Goal: Transaction & Acquisition: Subscribe to service/newsletter

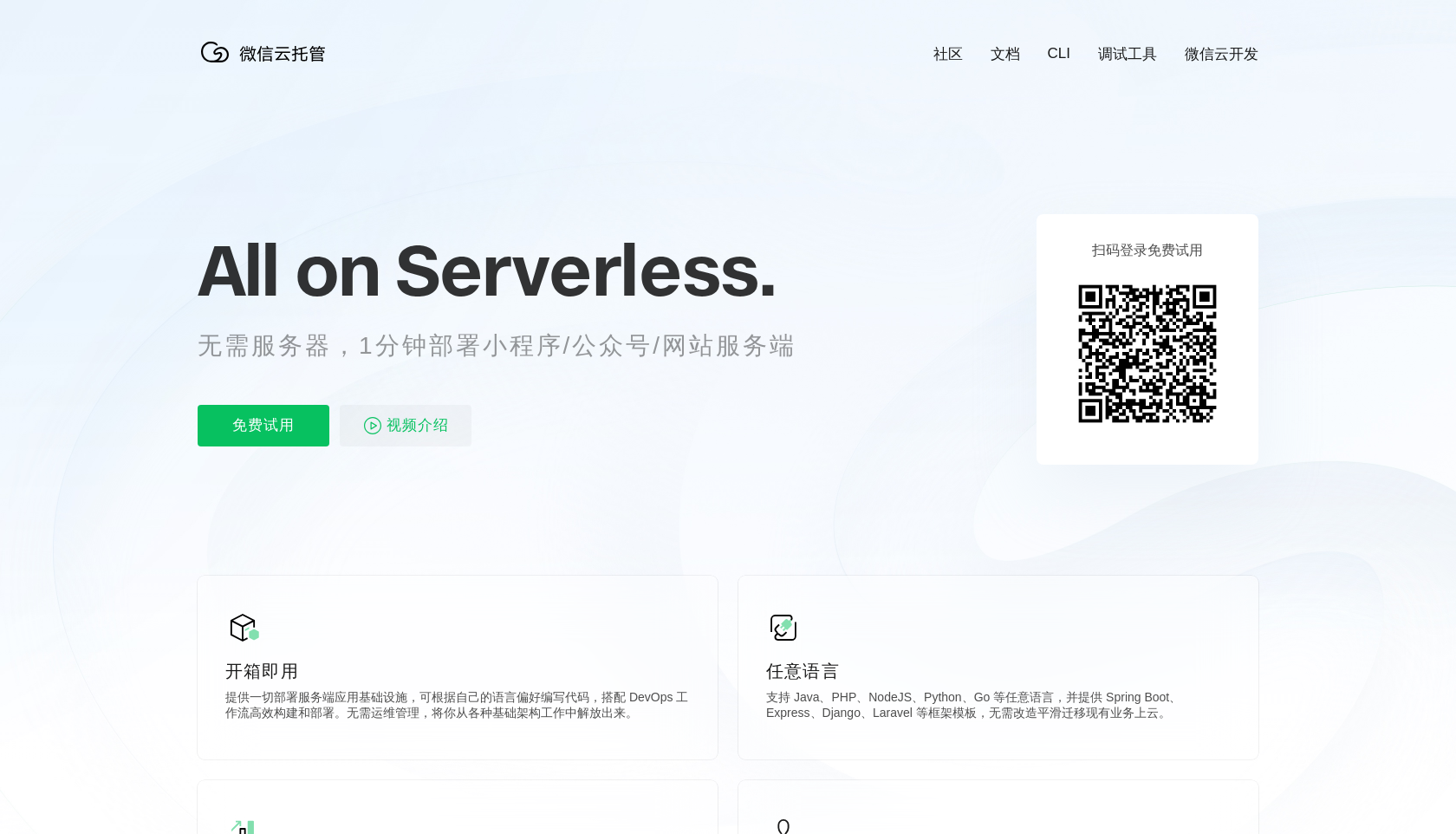
scroll to position [0, 3081]
click at [496, 343] on p "无需服务器，1分钟部署小程序/公众号/网站服务端" at bounding box center [513, 345] width 631 height 35
click at [397, 421] on span "视频介绍" at bounding box center [418, 425] width 63 height 41
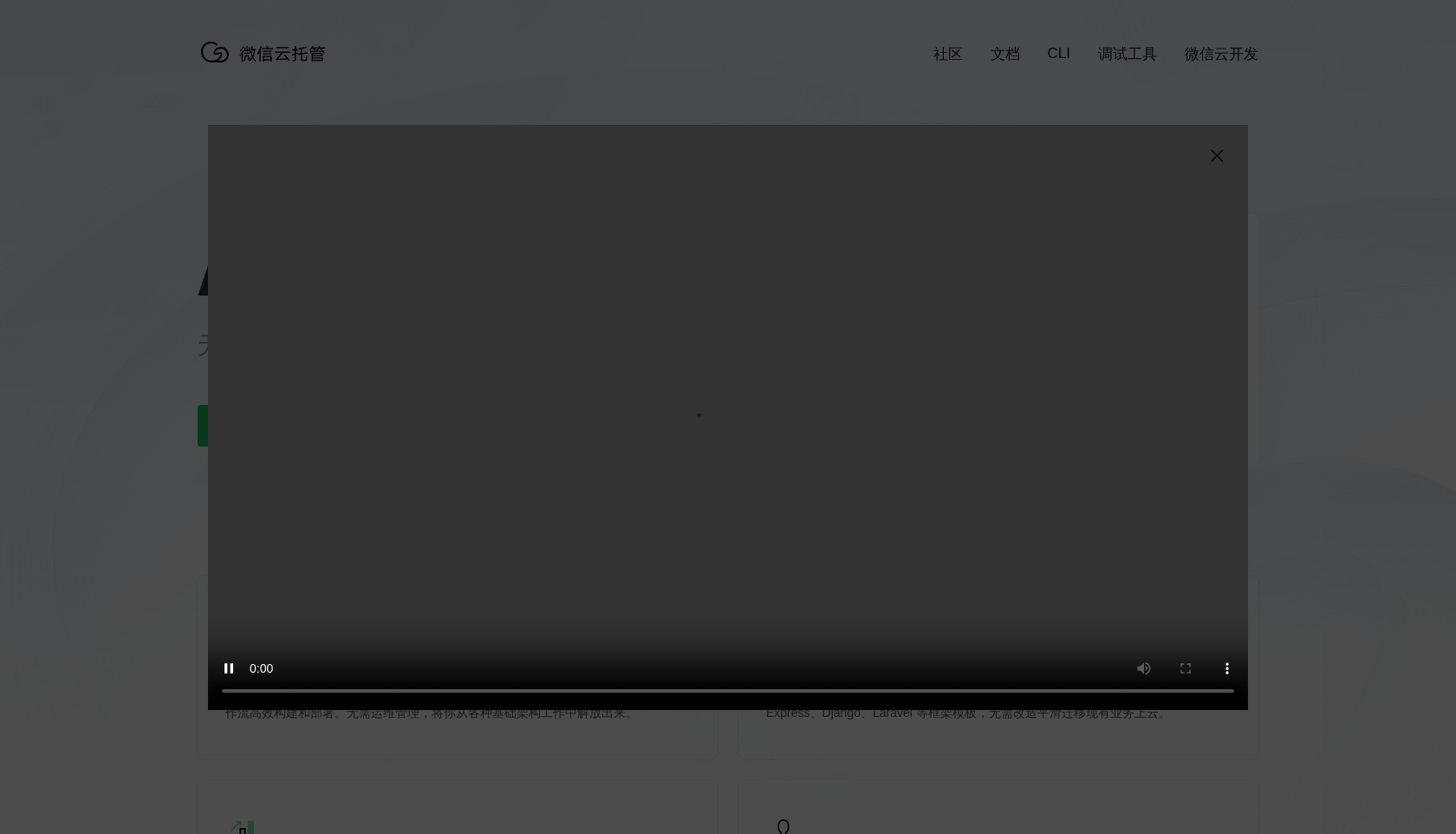
click at [999, 106] on div "抱歉，您的浏览器暂不支持播放此视频" at bounding box center [728, 417] width 1456 height 834
click at [1216, 155] on img at bounding box center [1216, 155] width 21 height 21
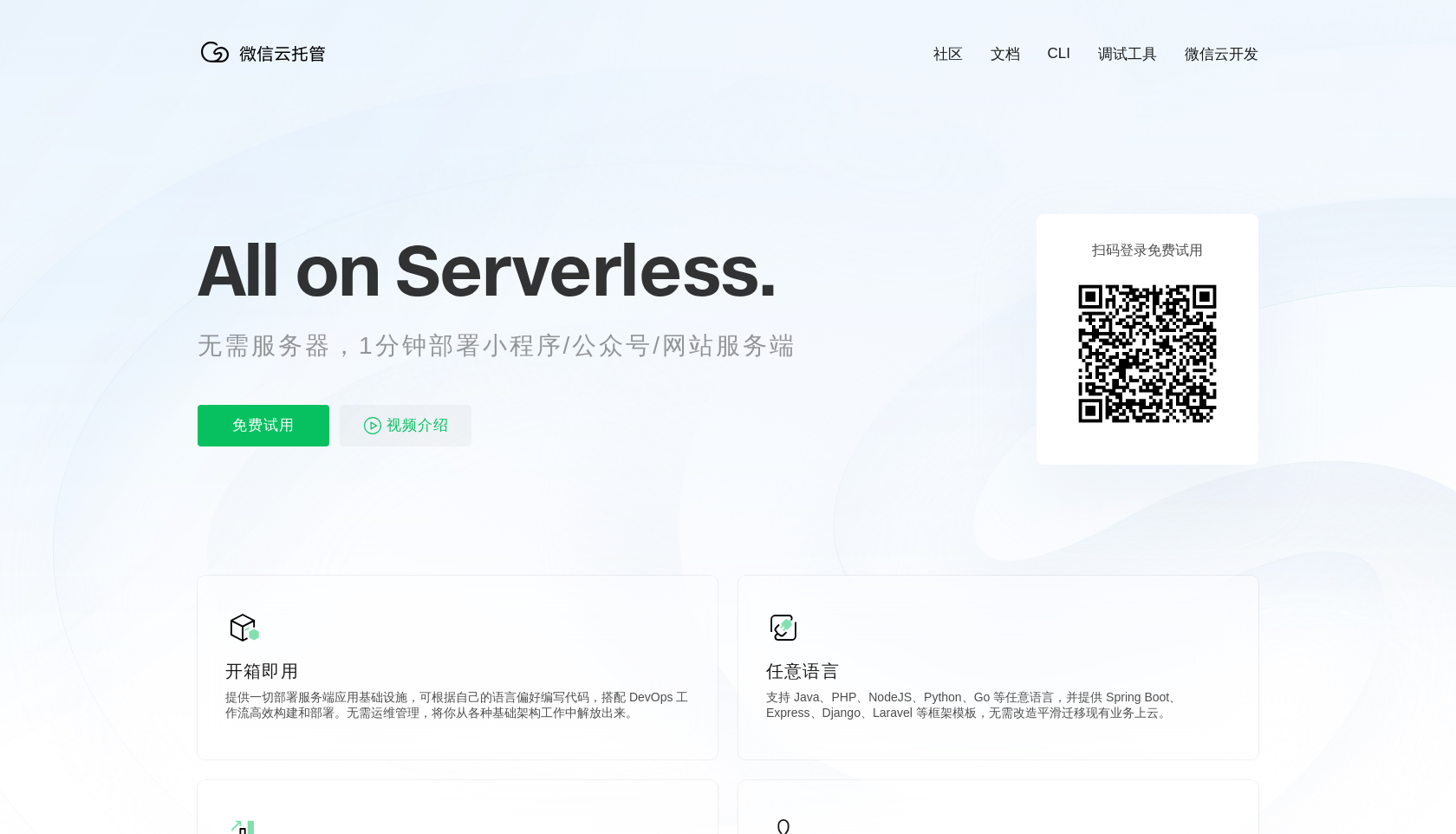
click at [238, 446] on div "All on Serverless. 无需服务器，1分钟部署小程序/公众号/网站服务端 免费试用 视频介绍" at bounding box center [517, 339] width 641 height 251
click at [247, 433] on p "免费试用" at bounding box center [263, 425] width 132 height 41
click at [588, 259] on span "Serverless." at bounding box center [585, 269] width 380 height 87
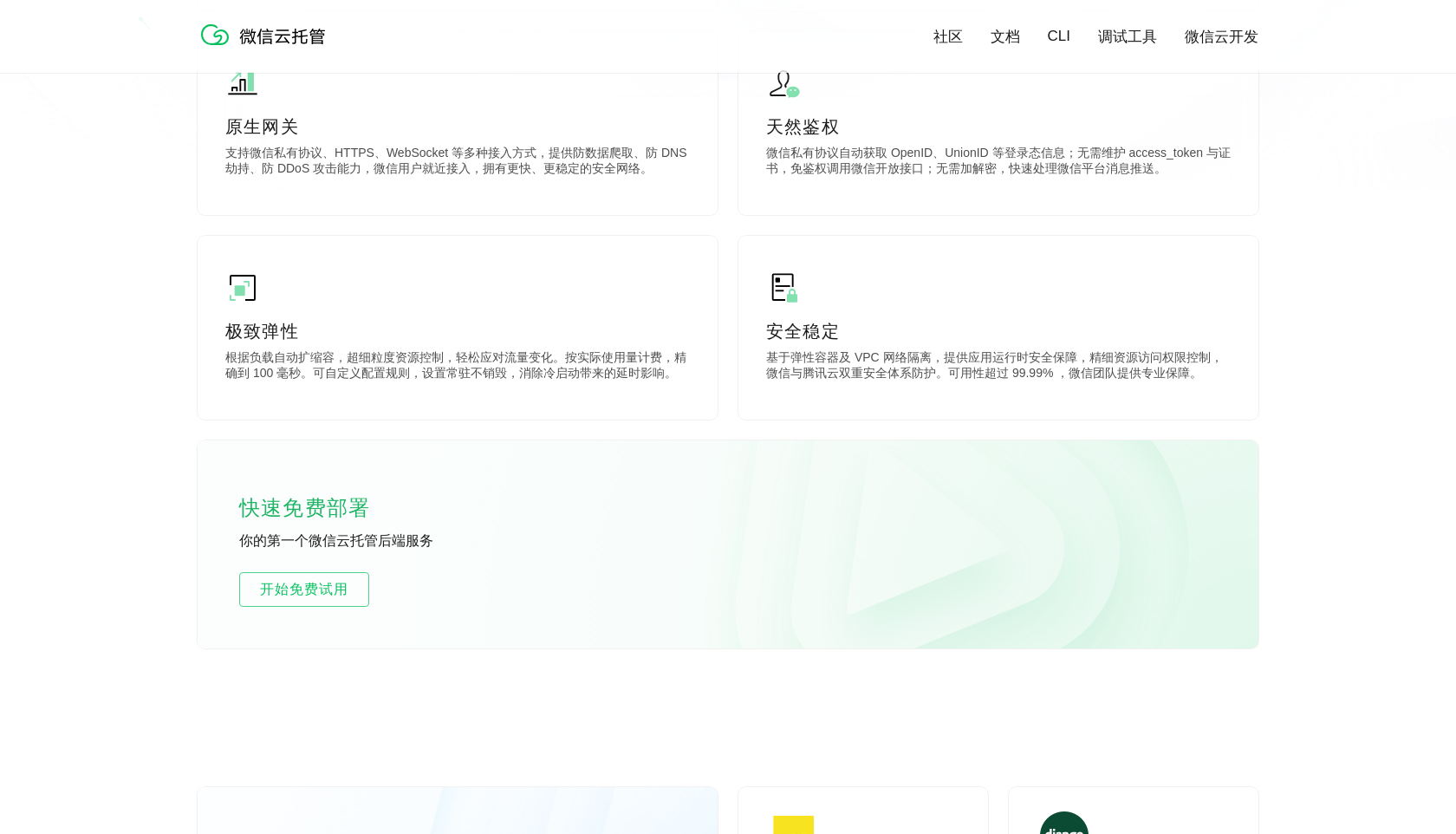
scroll to position [747, 0]
click at [346, 583] on span "开始免费试用" at bounding box center [304, 587] width 128 height 21
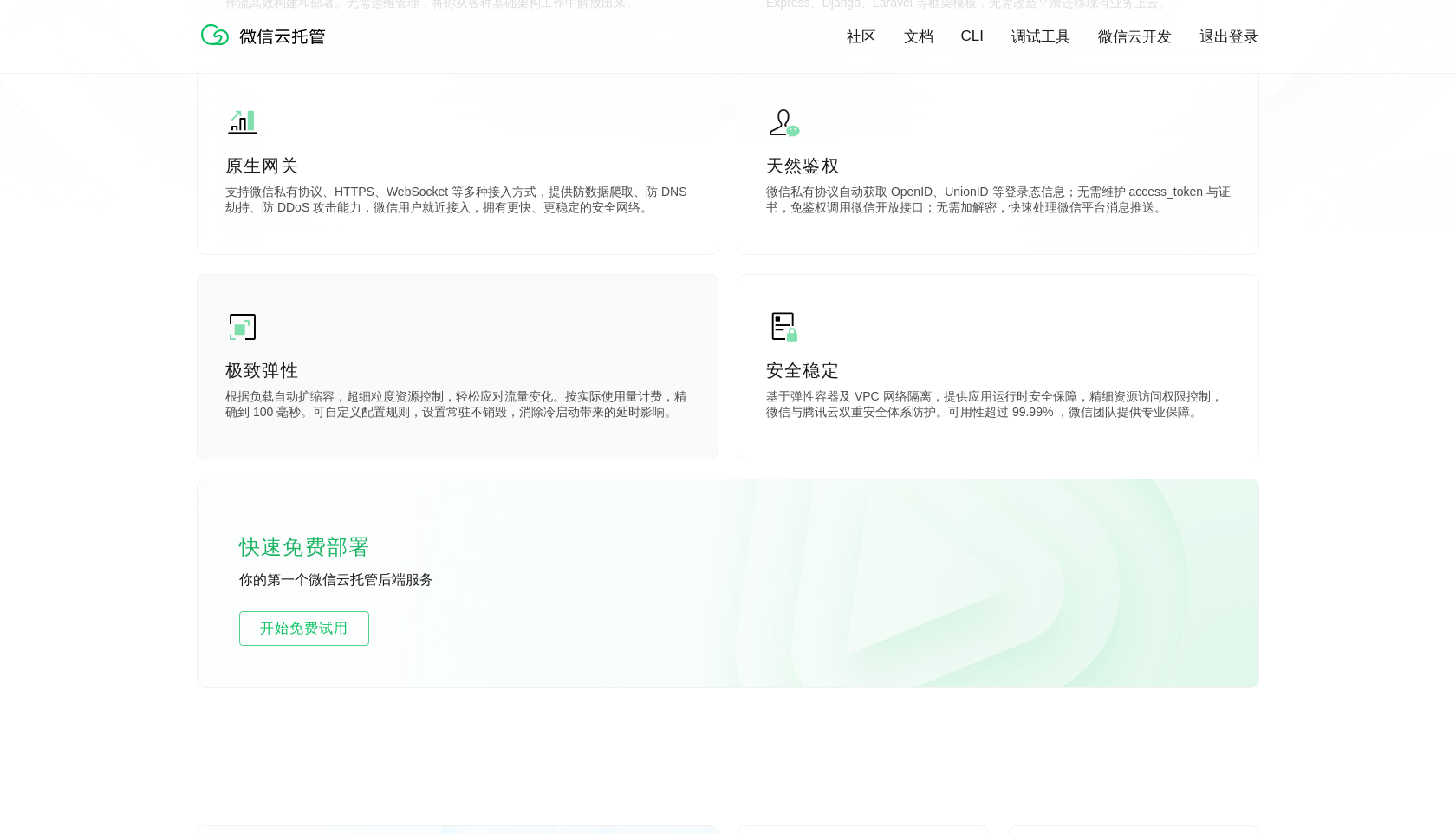
scroll to position [0, 3081]
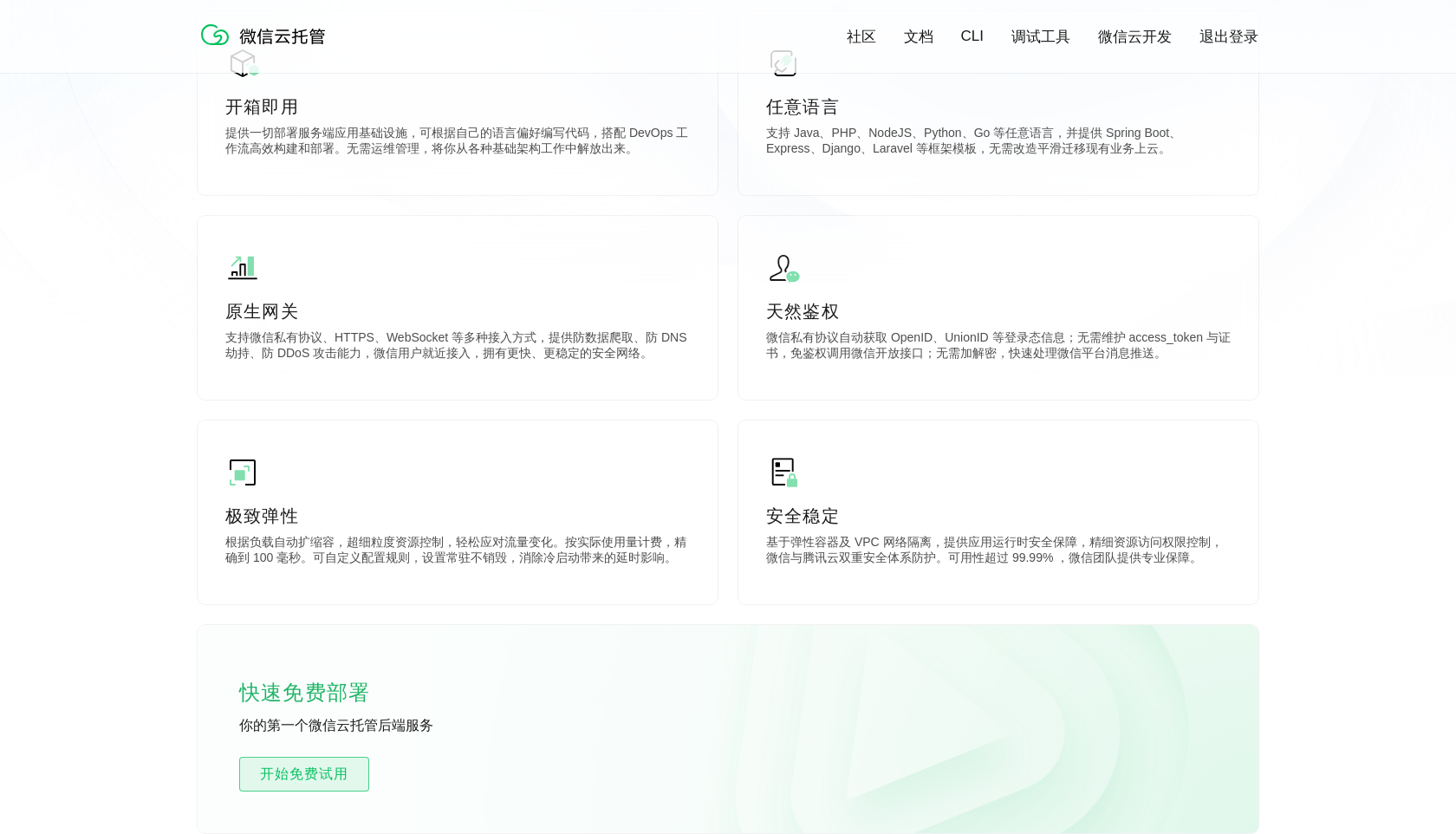
click at [322, 778] on span "开始免费试用" at bounding box center [304, 773] width 128 height 21
